Goal: Transaction & Acquisition: Purchase product/service

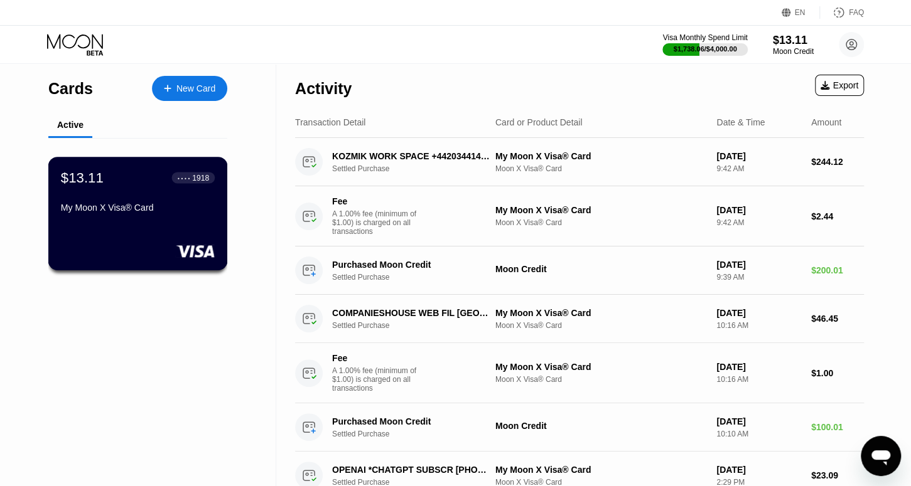
click at [159, 211] on div "My Moon X Visa® Card" at bounding box center [138, 208] width 154 height 10
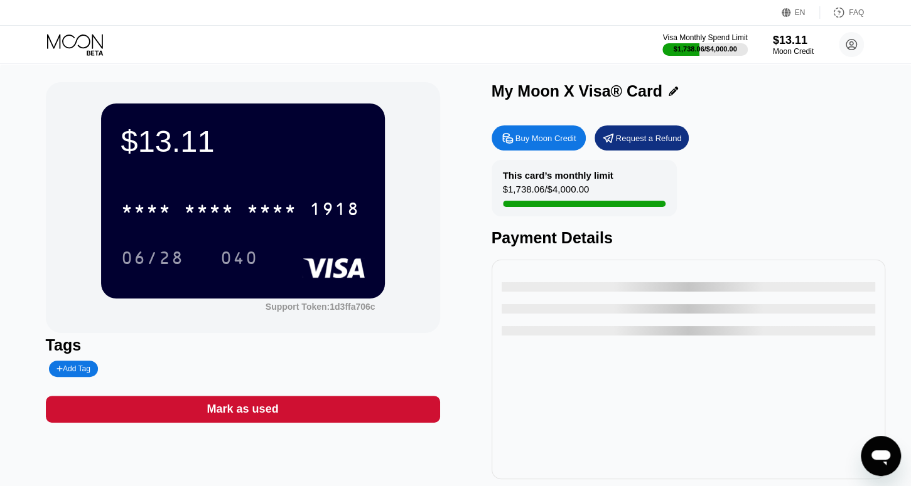
click at [540, 143] on div "Buy Moon Credit" at bounding box center [545, 138] width 61 height 11
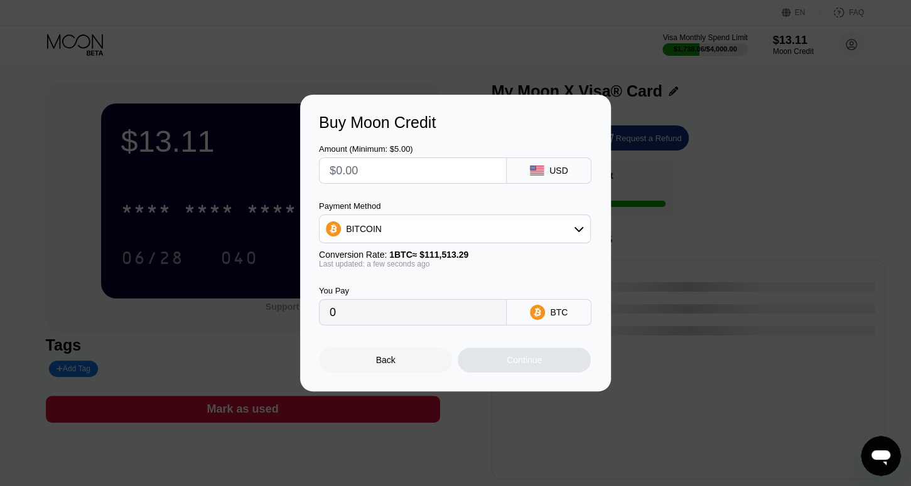
click at [419, 168] on input "text" at bounding box center [412, 170] width 166 height 25
type input "$1"
type input "0.00000897"
type input "$10"
type input "0.00008968"
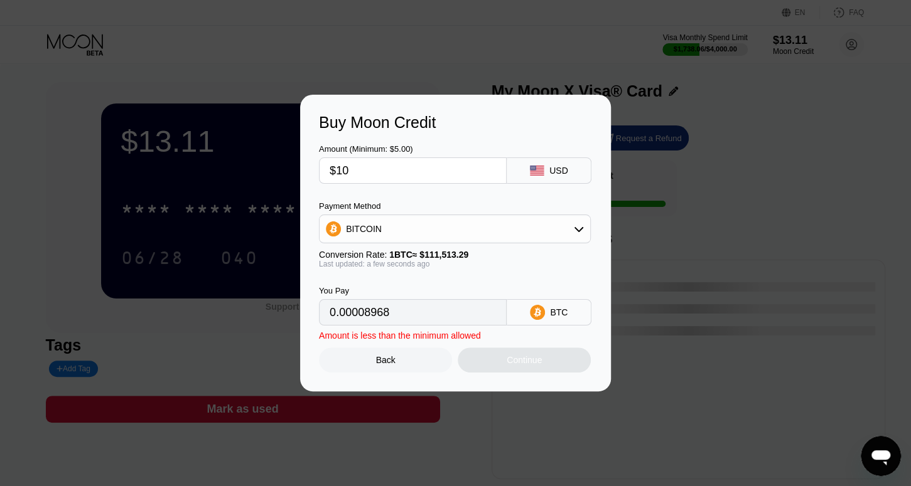
type input "$100"
type input "0.00089676"
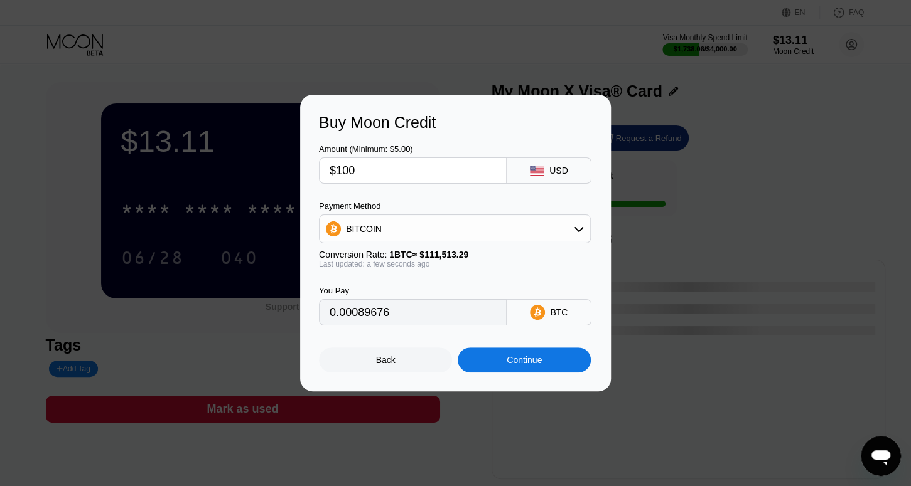
type input "$100"
click at [428, 231] on div "BITCOIN" at bounding box center [454, 229] width 271 height 25
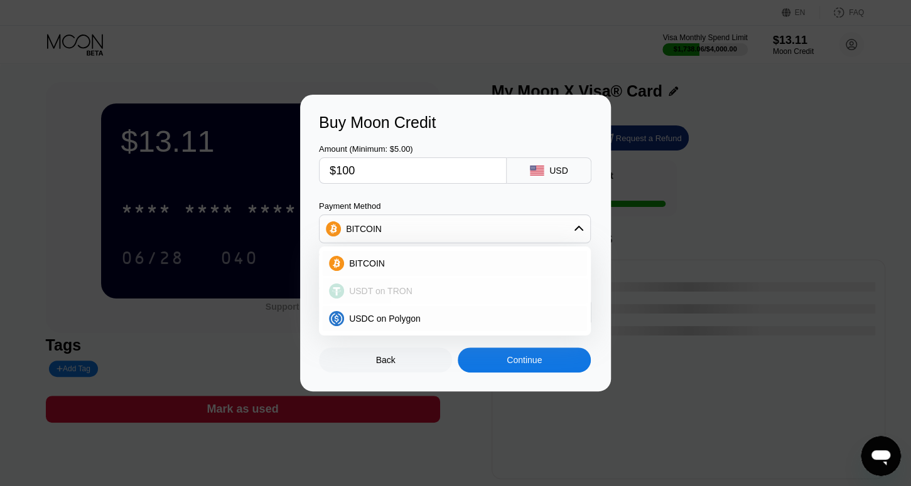
click at [416, 289] on div "USDT on TRON" at bounding box center [462, 291] width 237 height 10
type input "101.01"
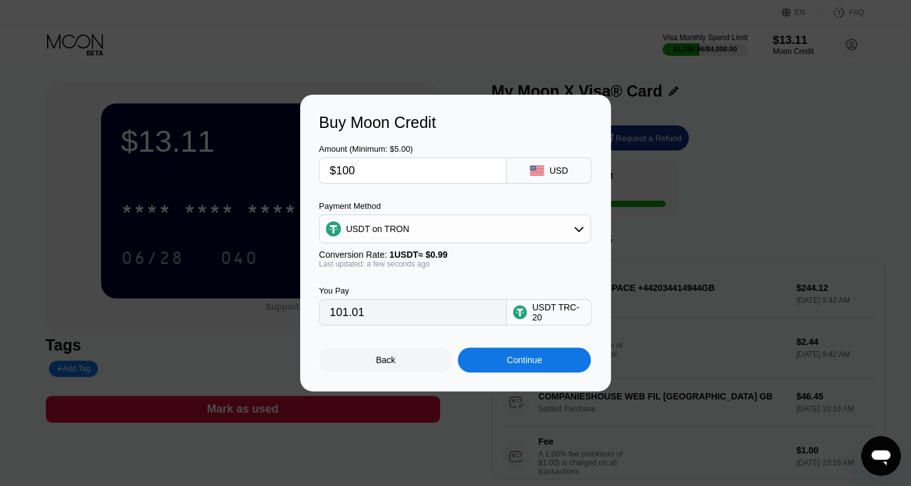
click at [498, 367] on div "Continue" at bounding box center [524, 360] width 133 height 25
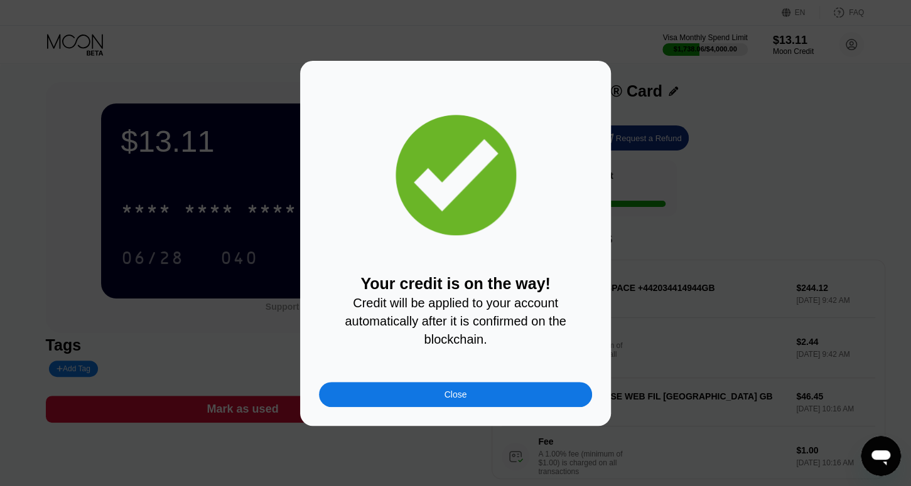
click at [476, 407] on div "Close" at bounding box center [455, 394] width 273 height 25
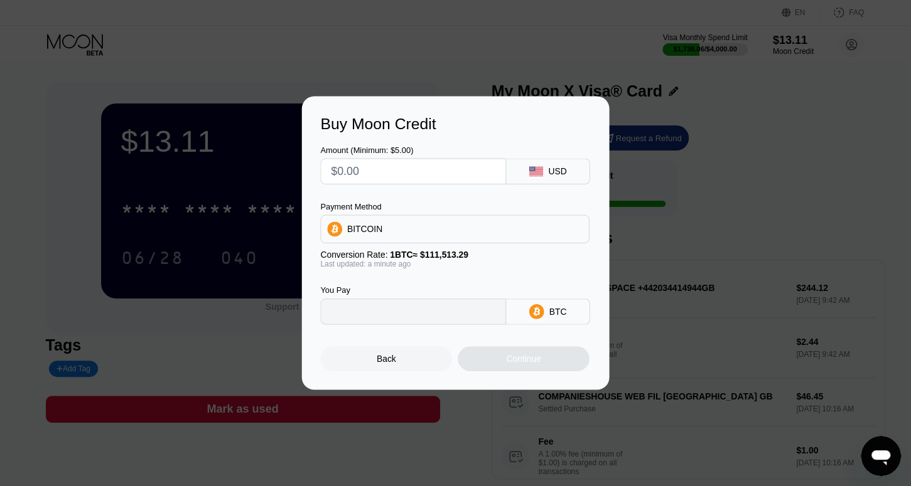
type input "0"
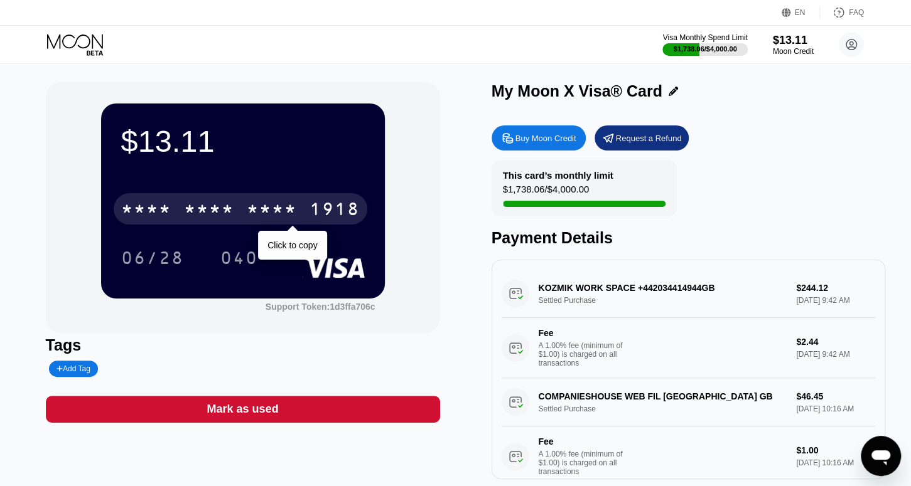
click at [239, 212] on div "* * * * * * * * * * * * 1918" at bounding box center [241, 208] width 254 height 31
click at [186, 212] on div "* * * *" at bounding box center [209, 211] width 50 height 20
